Goal: Information Seeking & Learning: Learn about a topic

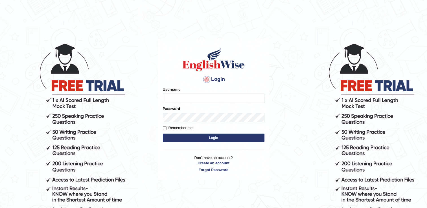
type input "pooja_pte"
click at [218, 137] on button "Login" at bounding box center [214, 138] width 102 height 8
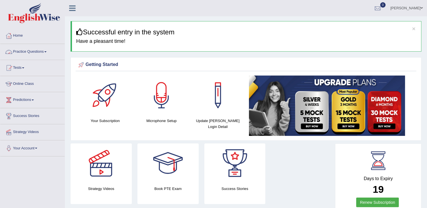
click at [33, 49] on link "Practice Questions" at bounding box center [32, 51] width 64 height 14
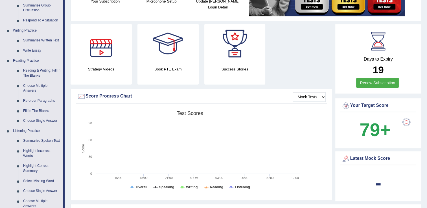
scroll to position [56, 0]
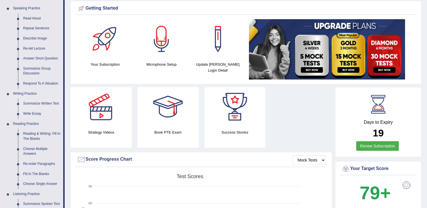
click at [52, 103] on link "Summarize Written Text" at bounding box center [42, 104] width 43 height 10
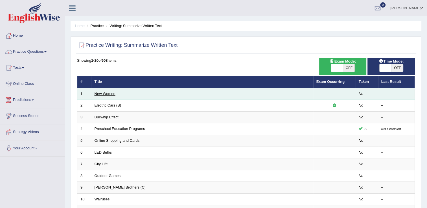
click at [108, 92] on link "New Women" at bounding box center [105, 94] width 21 height 4
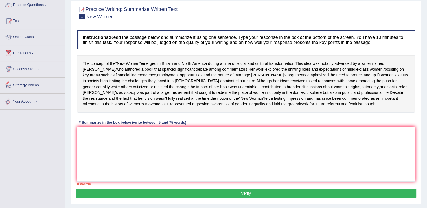
scroll to position [56, 0]
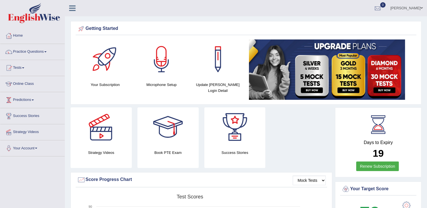
click at [37, 50] on link "Practice Questions" at bounding box center [32, 51] width 64 height 14
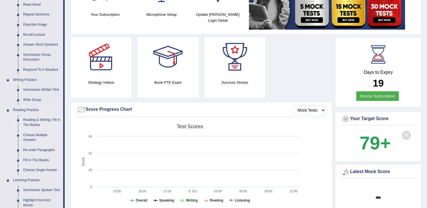
scroll to position [56, 0]
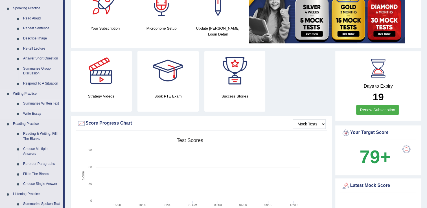
click at [35, 101] on link "Summarize Written Text" at bounding box center [42, 104] width 43 height 10
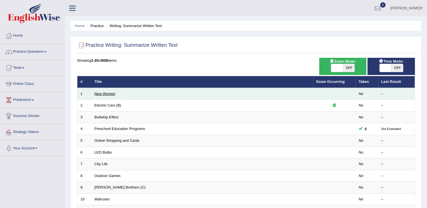
click at [108, 94] on link "New Women" at bounding box center [105, 94] width 21 height 4
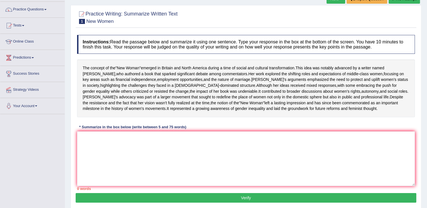
scroll to position [56, 0]
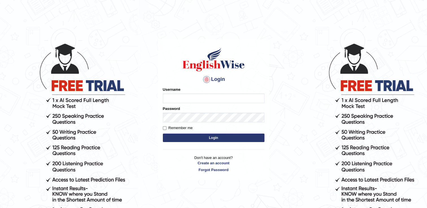
type input "pooja_pte"
click at [222, 137] on button "Login" at bounding box center [214, 138] width 102 height 8
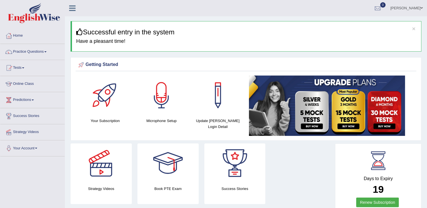
click at [321, 61] on div "Getting Started" at bounding box center [246, 65] width 338 height 8
click at [34, 51] on link "Practice Questions" at bounding box center [32, 51] width 64 height 14
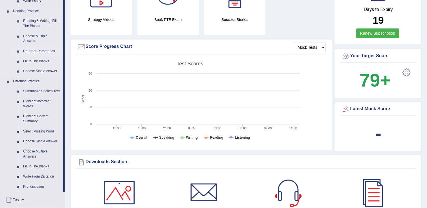
scroll to position [113, 0]
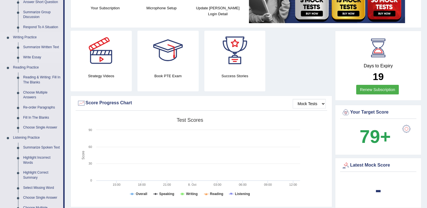
click at [41, 46] on link "Summarize Written Text" at bounding box center [42, 47] width 43 height 10
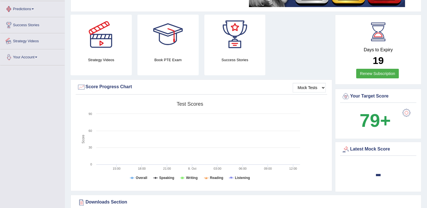
scroll to position [160, 0]
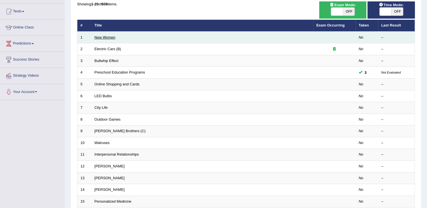
click at [103, 39] on link "New Women" at bounding box center [105, 37] width 21 height 4
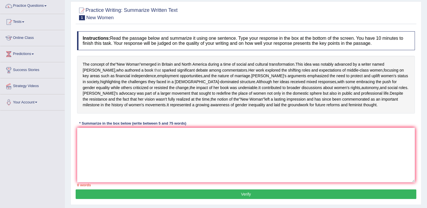
scroll to position [32, 0]
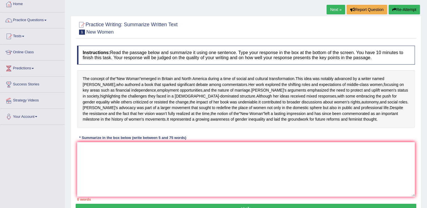
click at [345, 124] on div "The concept of the " New Woman " emerged in [GEOGRAPHIC_DATA] and [GEOGRAPHIC_D…" at bounding box center [246, 99] width 338 height 58
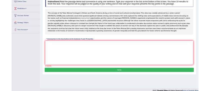
scroll to position [88, 0]
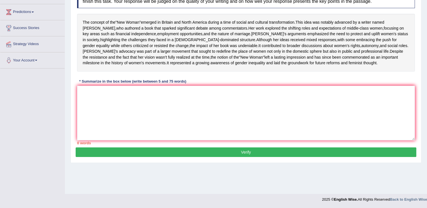
drag, startPoint x: 38, startPoint y: 104, endPoint x: 96, endPoint y: 108, distance: 57.7
click at [38, 104] on div "Toggle navigation Home Practice Questions Speaking Practice Read Aloud Repeat S…" at bounding box center [213, 59] width 427 height 294
click at [96, 108] on textarea at bounding box center [246, 113] width 338 height 55
click at [95, 113] on textarea at bounding box center [246, 113] width 338 height 55
type textarea "h"
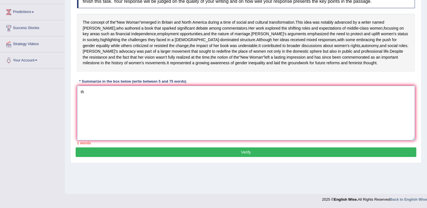
type textarea "t"
click at [81, 109] on textarea at bounding box center [246, 113] width 338 height 55
type textarea "t"
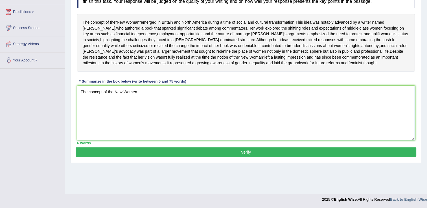
click at [146, 108] on textarea "The concept of the New Women" at bounding box center [246, 113] width 338 height 55
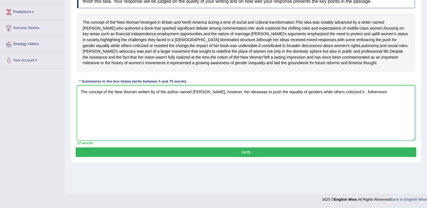
click at [237, 108] on textarea "The concept of the New Women written by of the author named Sarah, however, her…" at bounding box center [246, 113] width 338 height 55
click at [219, 109] on textarea "The concept of the New Women written by of the author named Sarah, however, her…" at bounding box center [246, 113] width 338 height 55
click at [352, 107] on textarea "The concept of the New Women written by of the author named Sarah, her ideas wa…" at bounding box center [246, 113] width 338 height 55
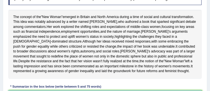
type textarea "The concept of the New Women written by of the author named Sarah, her ideas wa…"
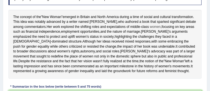
drag, startPoint x: 116, startPoint y: 41, endPoint x: 141, endPoint y: 26, distance: 28.9
click at [136, 31] on div "The concept of the " New Woman " emerged in Britain and North America during a …" at bounding box center [104, 44] width 193 height 69
